Goal: Task Accomplishment & Management: Use online tool/utility

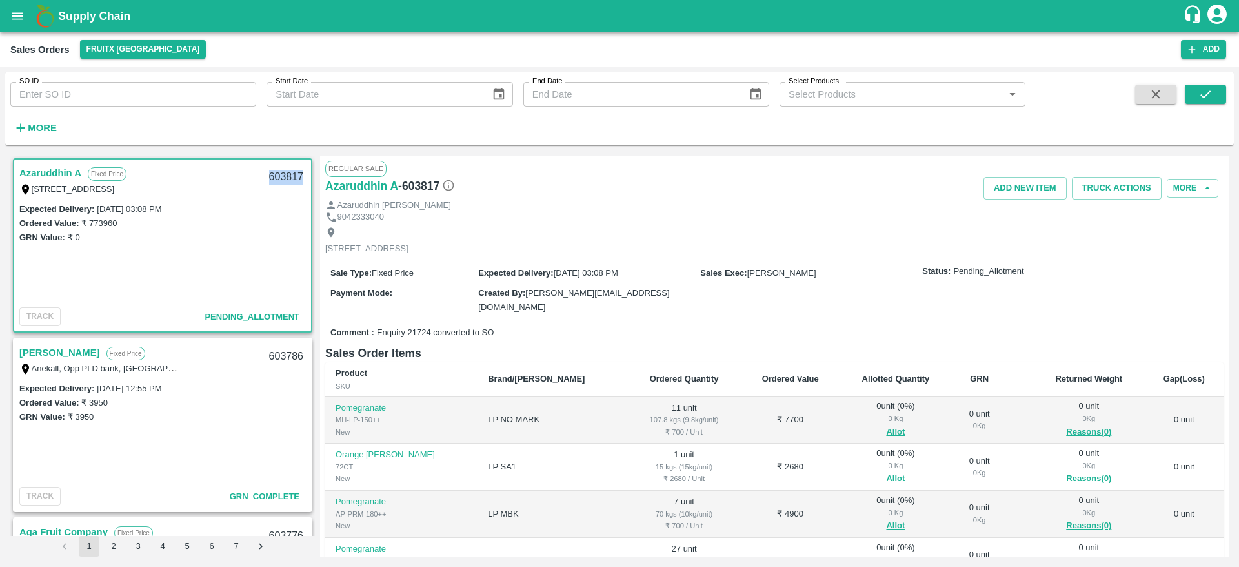
scroll to position [217, 0]
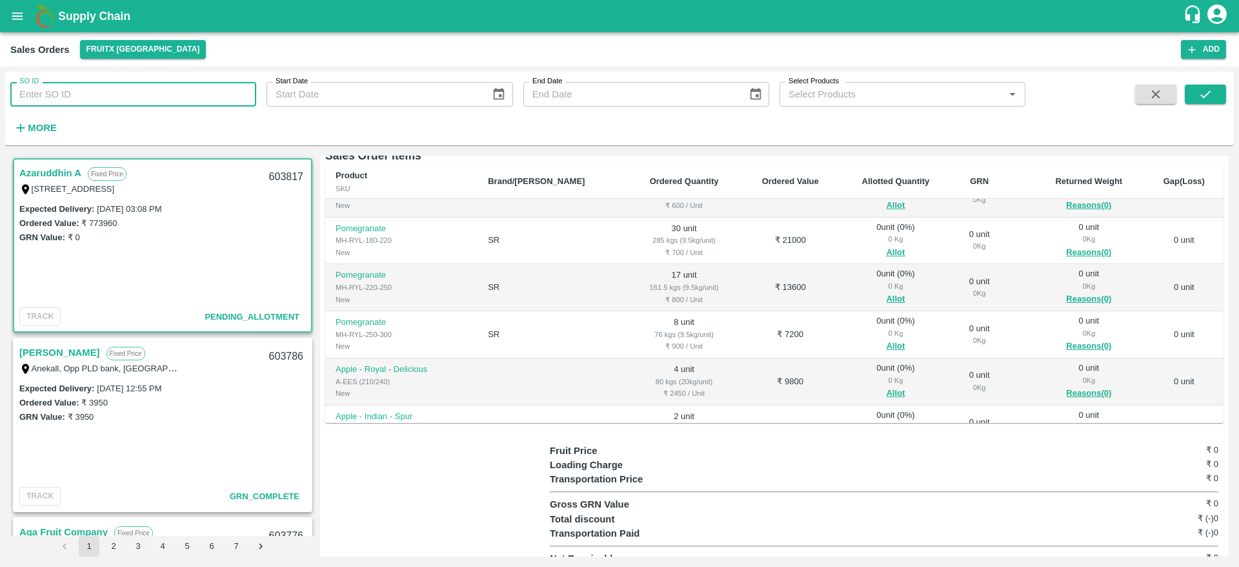
click at [163, 99] on input "SO ID" at bounding box center [133, 94] width 246 height 25
drag, startPoint x: 1205, startPoint y: 105, endPoint x: 1205, endPoint y: 94, distance: 10.3
click at [1205, 94] on span at bounding box center [1205, 111] width 41 height 53
click at [1205, 94] on icon "submit" at bounding box center [1205, 94] width 14 height 14
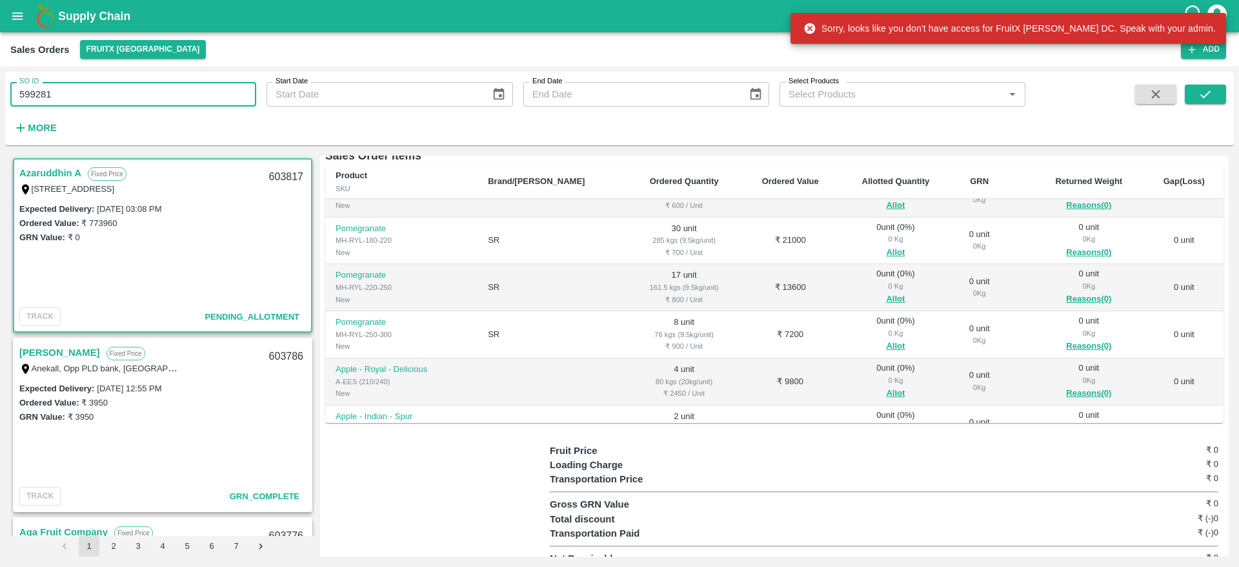
click at [153, 97] on input "599281" at bounding box center [133, 94] width 246 height 25
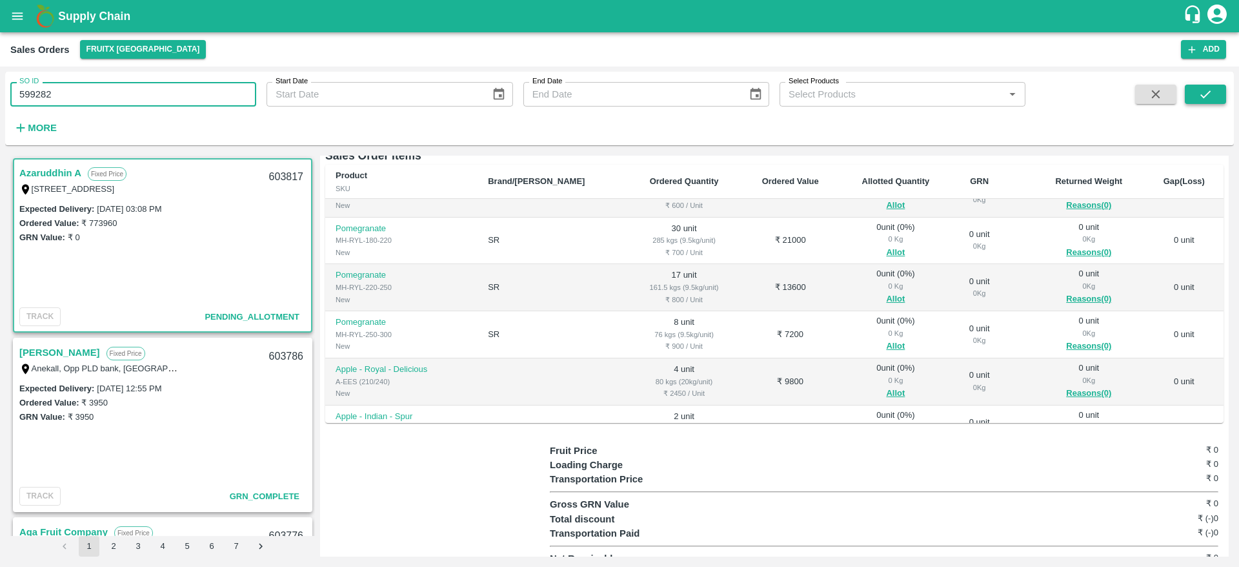
type input "599282"
click at [1201, 98] on icon "submit" at bounding box center [1205, 94] width 14 height 14
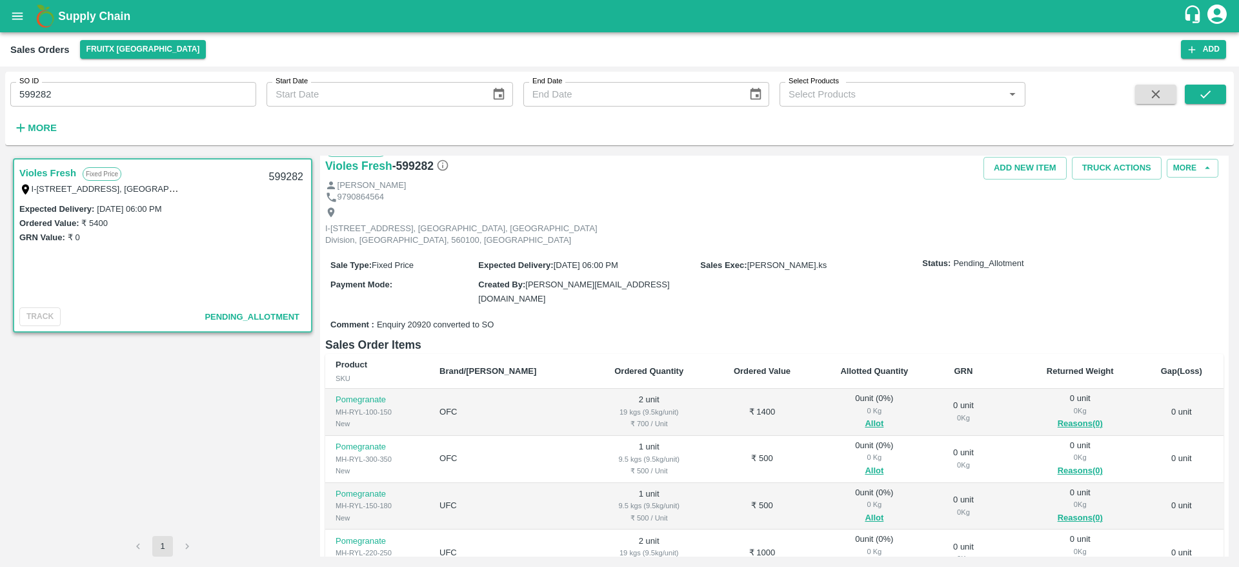
scroll to position [19, 0]
click at [865, 417] on button "Allot" at bounding box center [874, 424] width 19 height 15
type input "2"
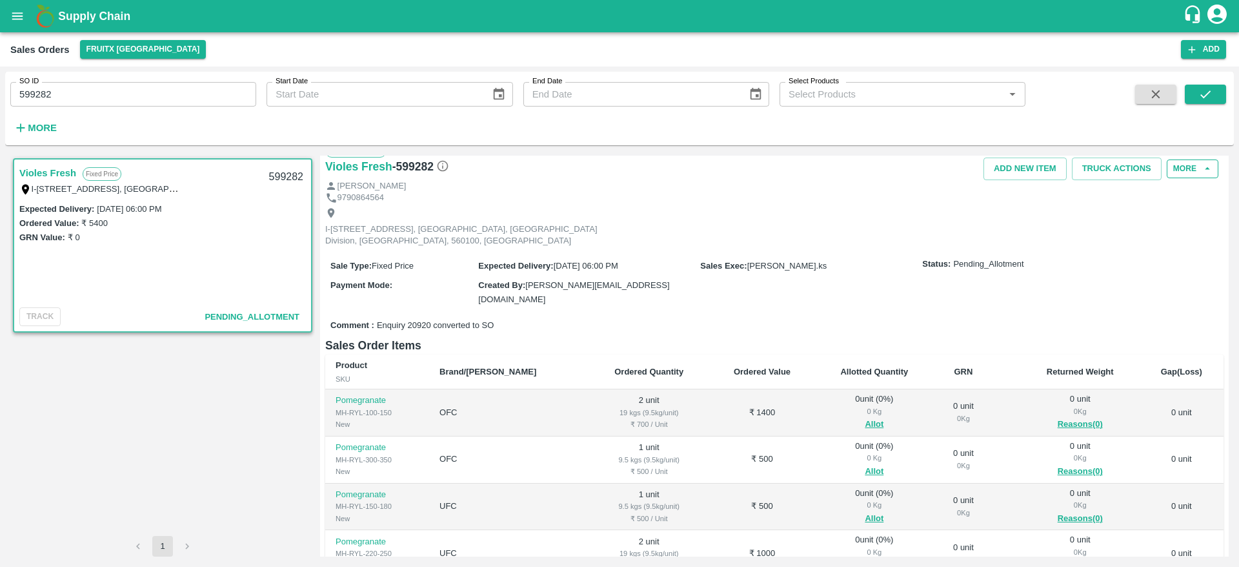
click at [1187, 169] on button "More" at bounding box center [1193, 168] width 52 height 19
click at [925, 267] on div "Sale Type : Fixed Price Expected Delivery : 01 Aug 2025, 06:00 PM Sales Exec : …" at bounding box center [774, 282] width 898 height 64
click at [1182, 174] on button "More" at bounding box center [1193, 168] width 52 height 19
click at [949, 288] on div "Sale Type : Fixed Price Expected Delivery : 01 Aug 2025, 06:00 PM Sales Exec : …" at bounding box center [774, 282] width 898 height 64
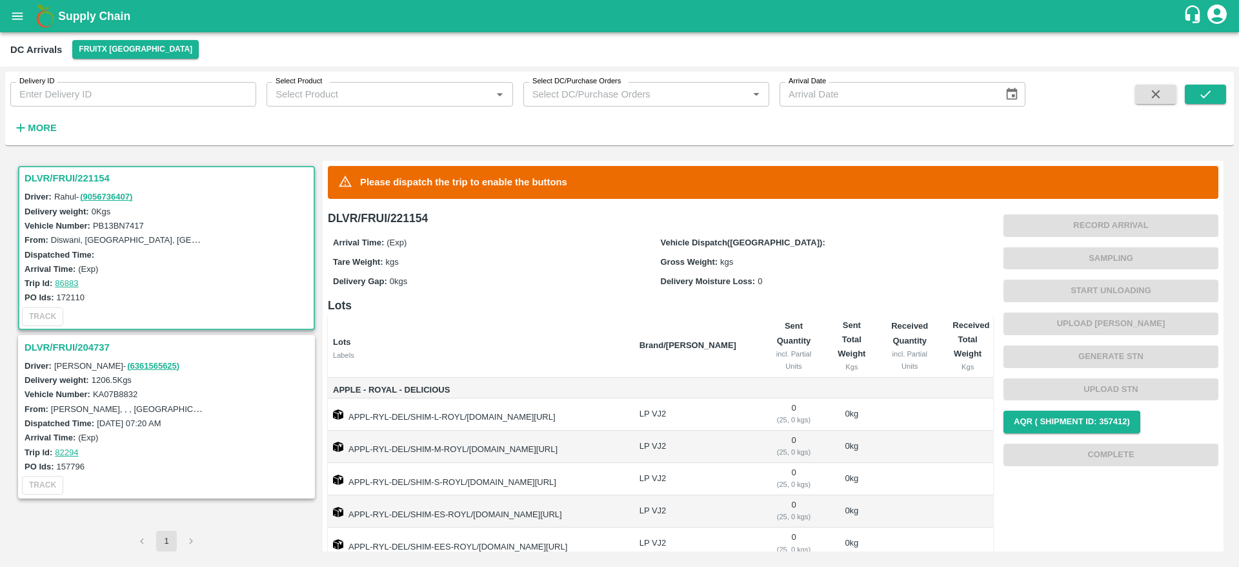
click at [70, 346] on h3 "DLVR/FRUI/204737" at bounding box center [169, 347] width 288 height 17
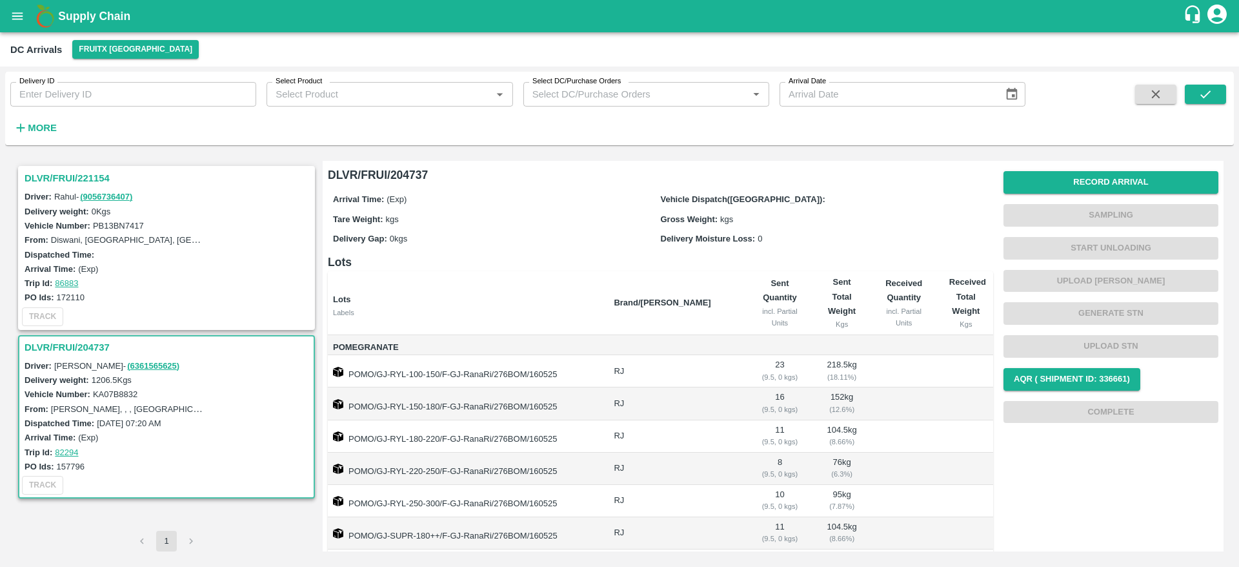
scroll to position [73, 0]
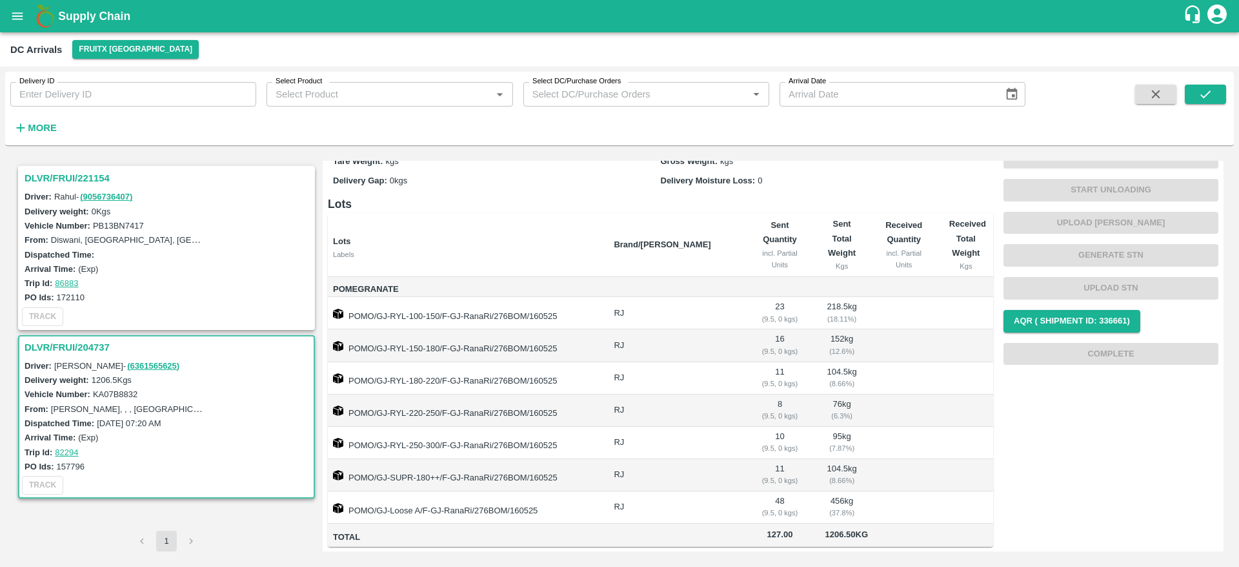
click at [90, 182] on h3 "DLVR/FRUI/221154" at bounding box center [169, 178] width 288 height 17
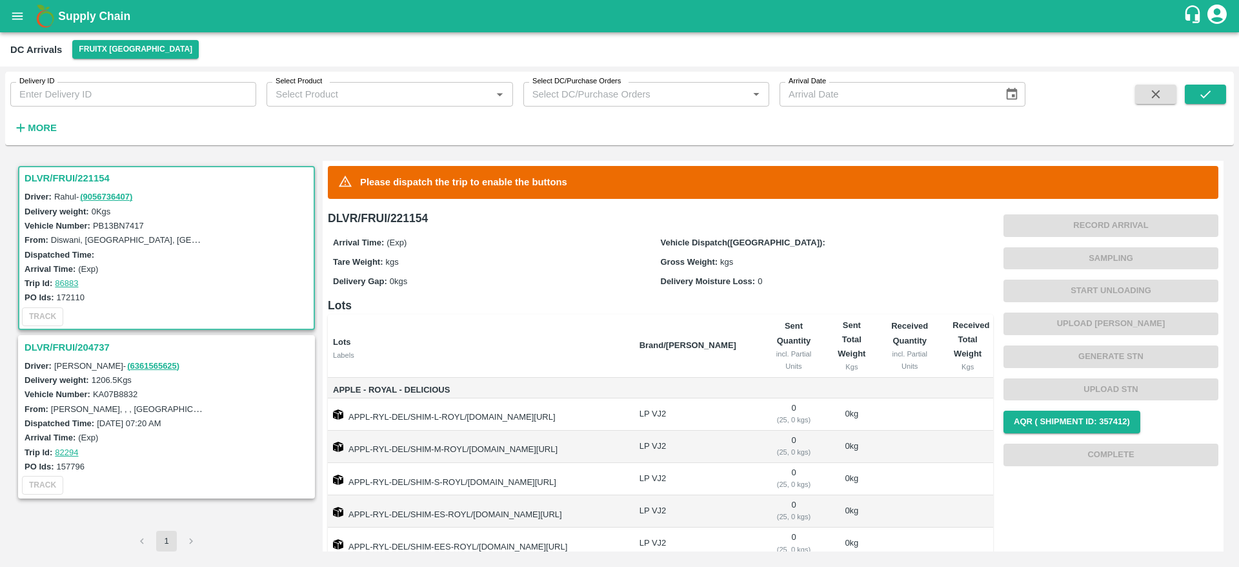
scroll to position [101, 0]
